Goal: Find specific page/section: Find specific page/section

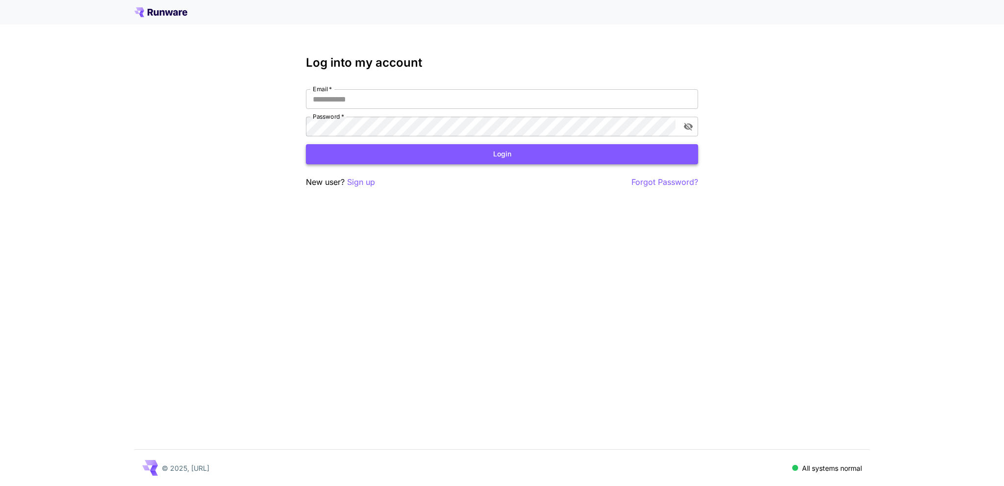
type input "**********"
click at [516, 156] on button "Login" at bounding box center [502, 154] width 392 height 20
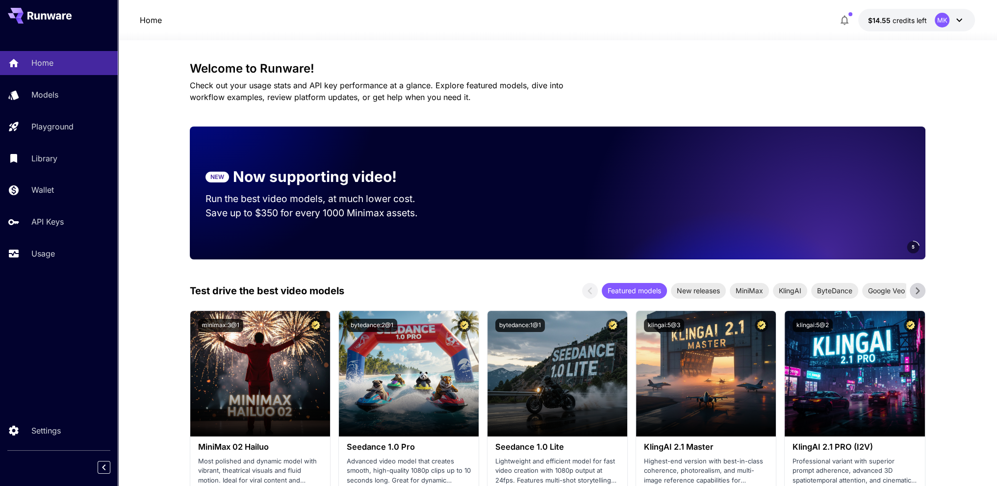
scroll to position [196, 0]
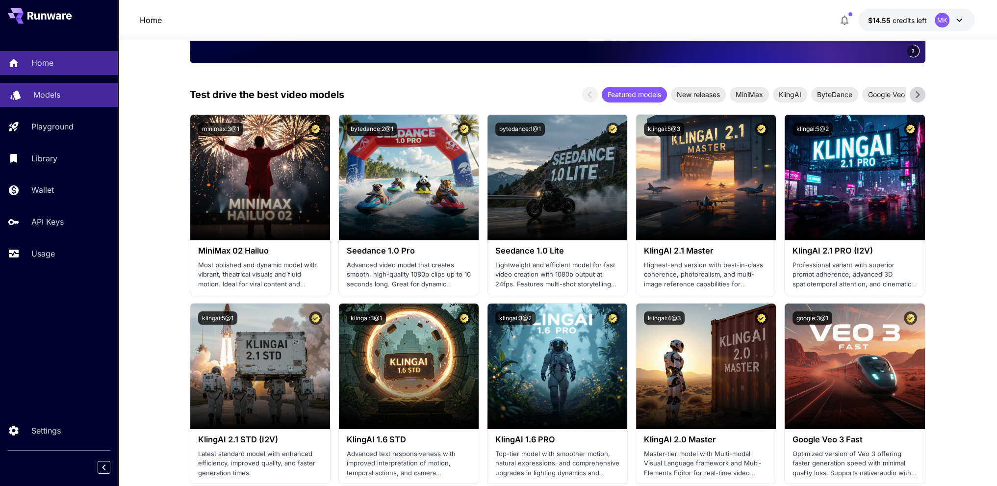
click at [47, 101] on link "Models" at bounding box center [59, 95] width 118 height 24
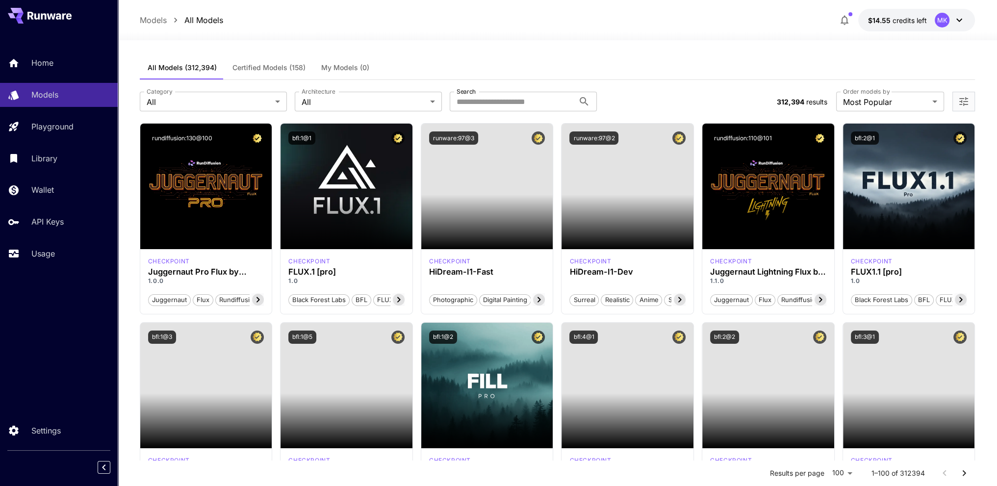
click at [259, 67] on span "Certified Models (158)" at bounding box center [268, 67] width 73 height 9
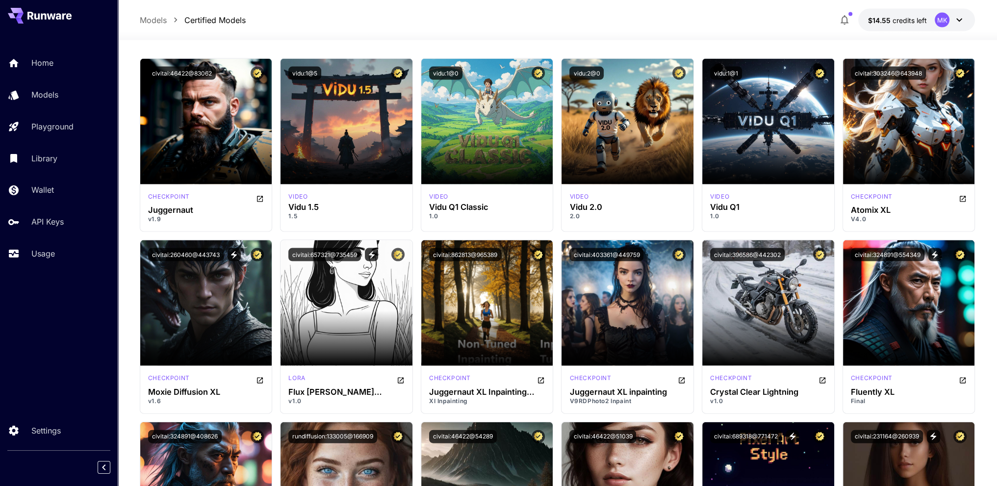
scroll to position [2059, 0]
